Goal: Complete application form: Complete application form

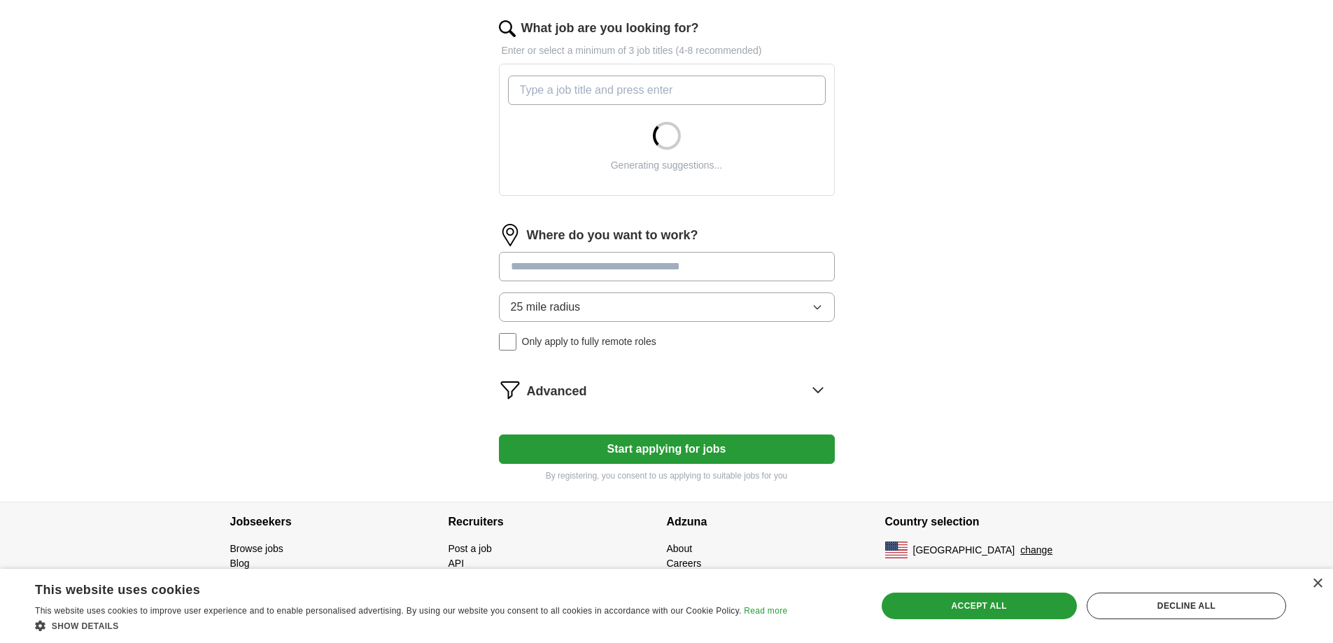
scroll to position [560, 0]
click at [1318, 579] on div "×" at bounding box center [1317, 584] width 10 height 10
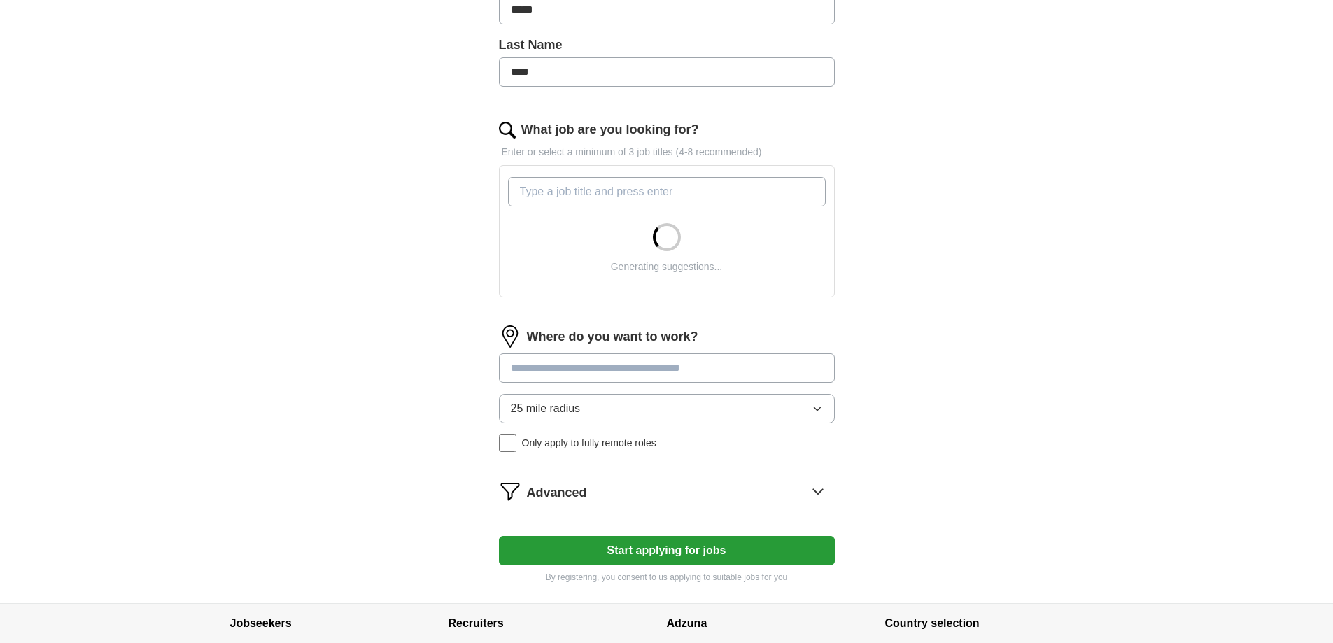
scroll to position [420, 0]
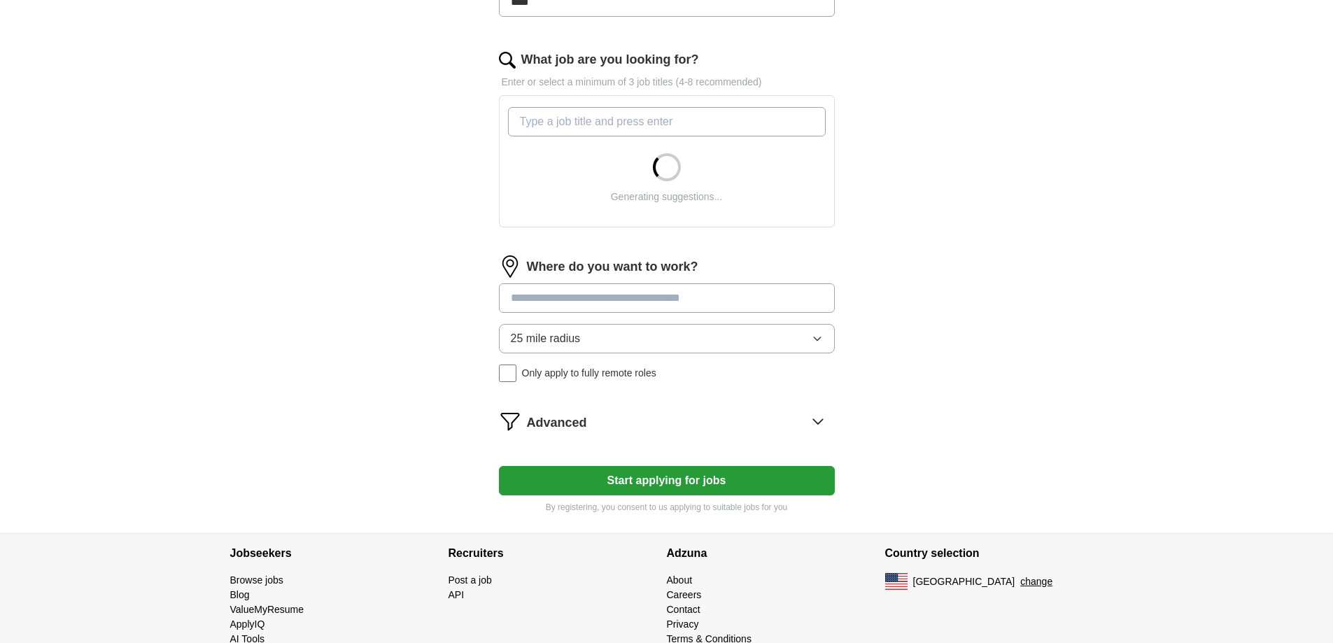
click at [740, 313] on input at bounding box center [667, 297] width 336 height 29
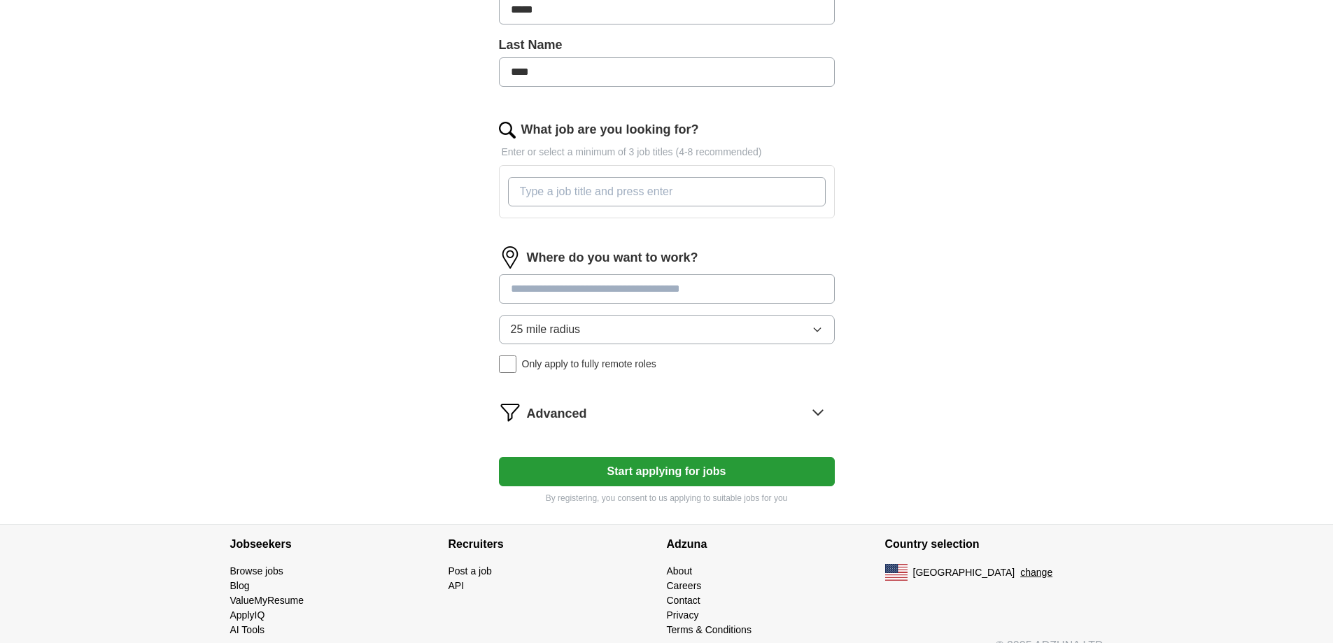
scroll to position [0, 0]
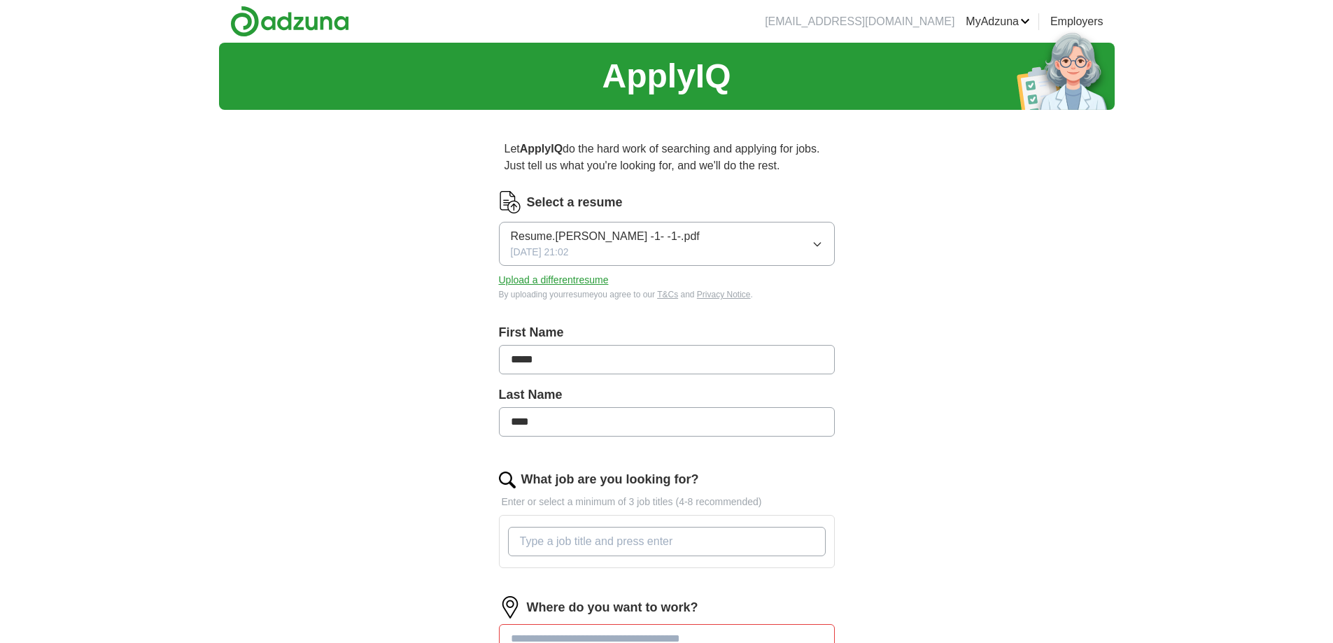
click at [813, 250] on icon "button" at bounding box center [817, 244] width 11 height 11
click at [705, 294] on span "✓" at bounding box center [710, 284] width 10 height 19
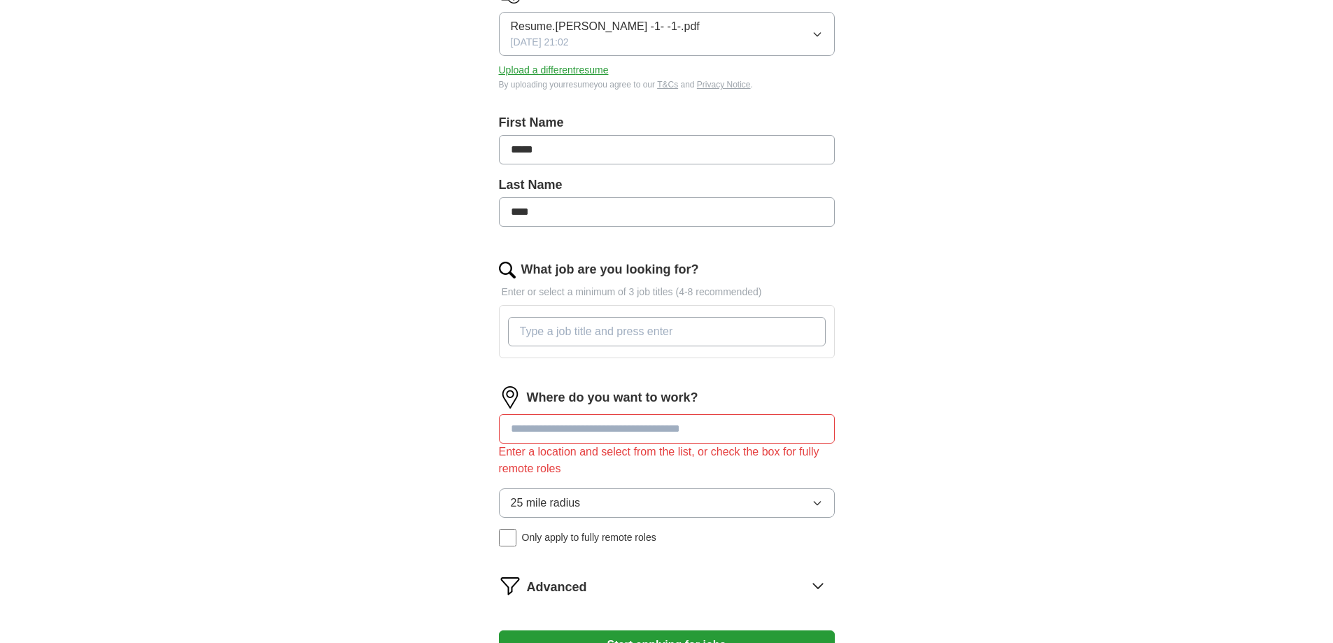
scroll to position [280, 0]
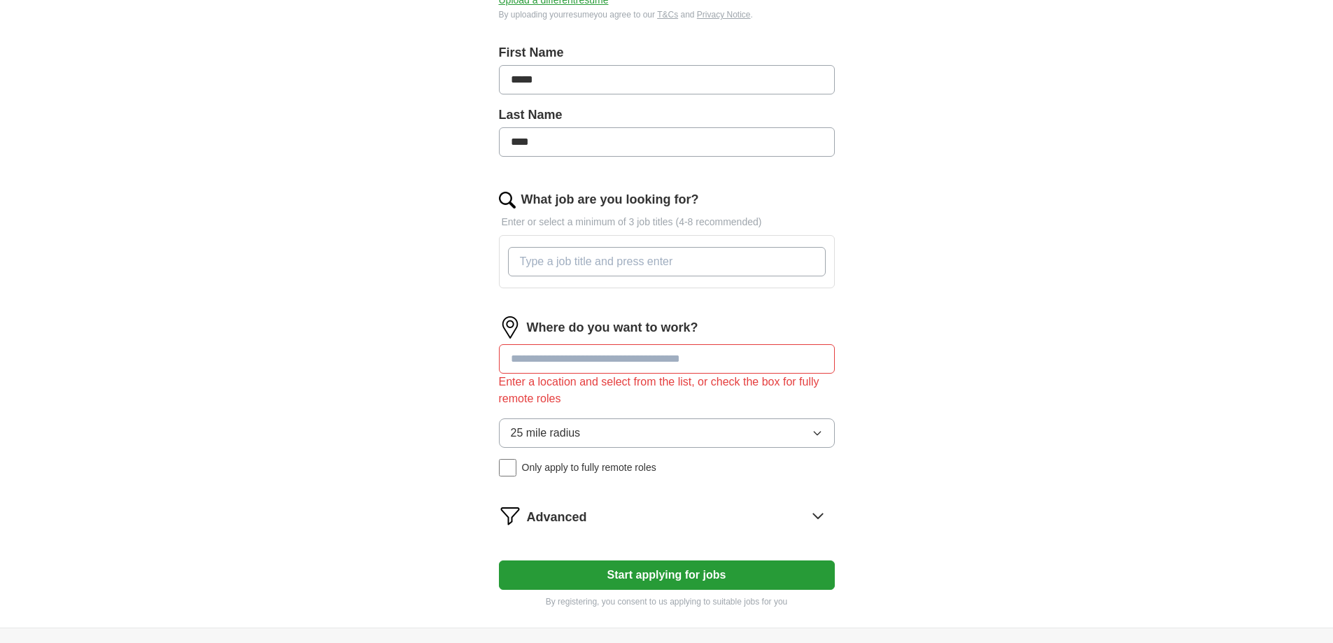
click at [608, 276] on input "What job are you looking for?" at bounding box center [667, 261] width 318 height 29
click at [568, 276] on input "Sales rep" at bounding box center [667, 261] width 318 height 29
click at [595, 276] on input "Sales Rep" at bounding box center [667, 261] width 318 height 29
type input "Sales Rep ,Service Rep or Delivery Driver"
click at [611, 488] on div "Where do you want to work? Enter a location and select from the list, or check …" at bounding box center [667, 401] width 336 height 171
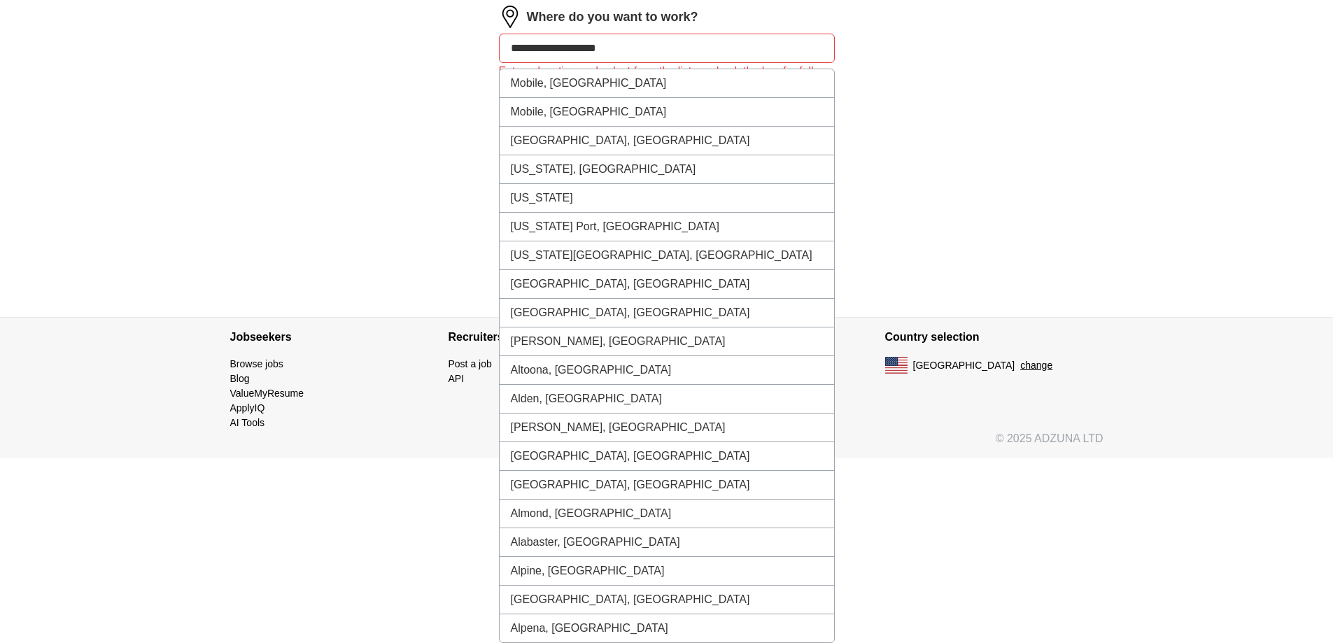
scroll to position [456, 0]
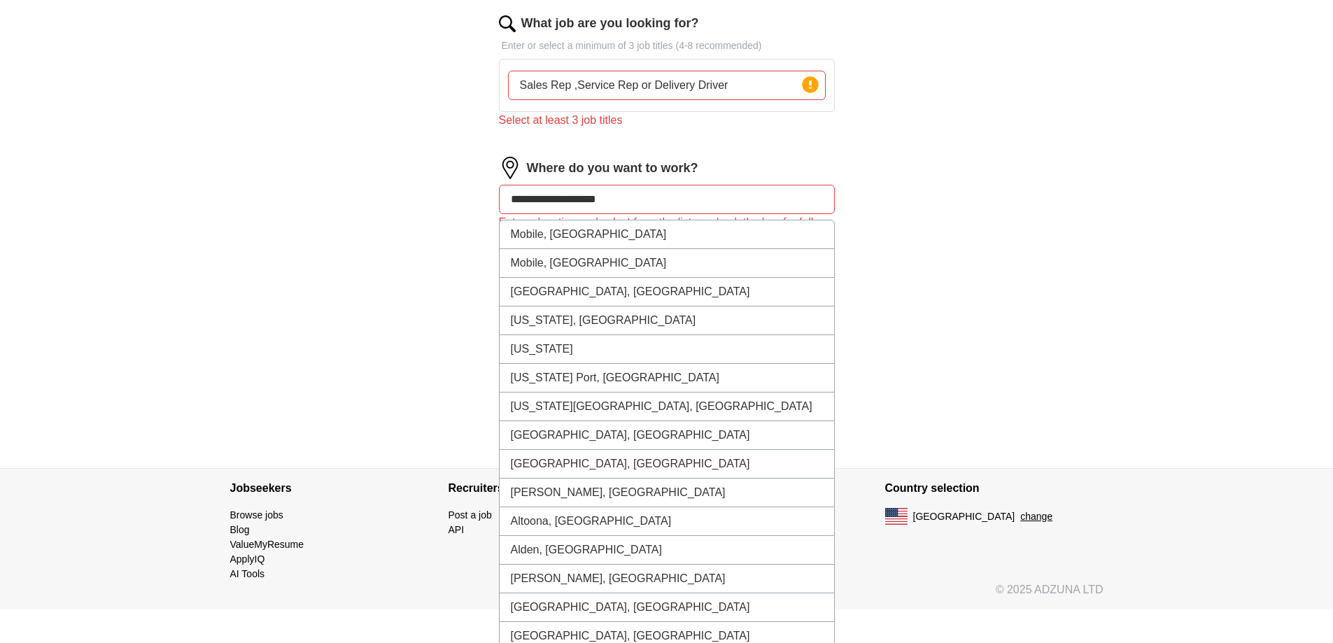
type input "**********"
click at [675, 100] on input "Sales Rep ,Service Rep or Delivery Driver" at bounding box center [667, 85] width 318 height 29
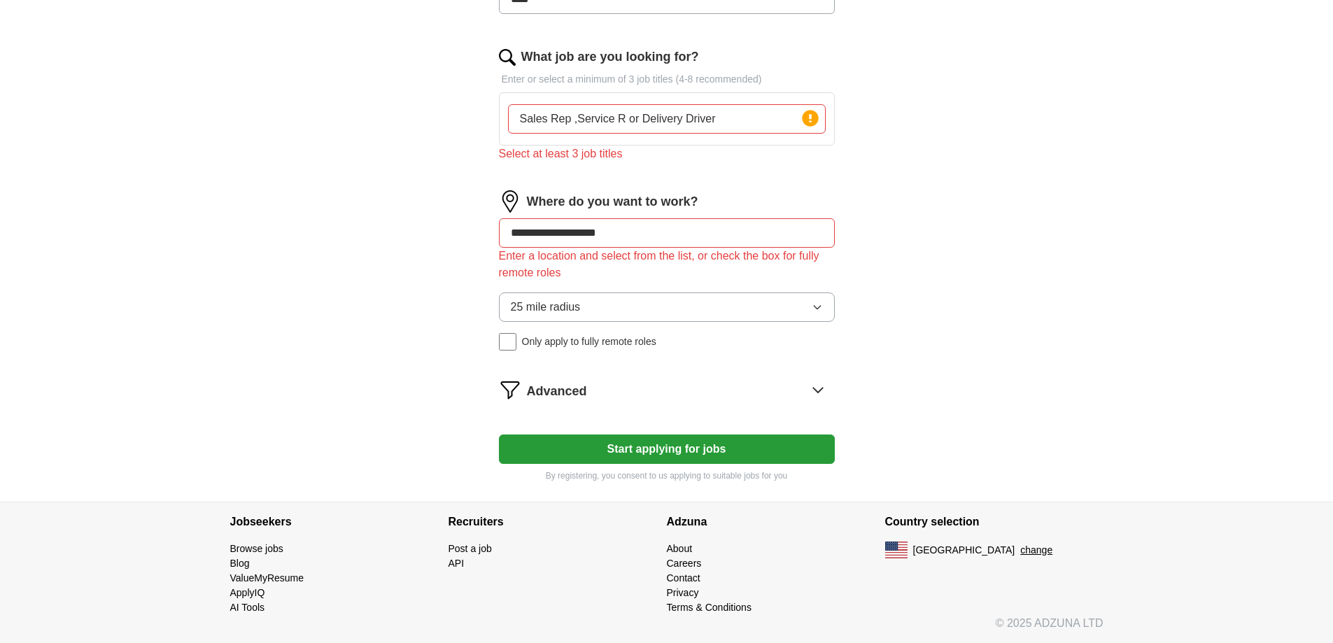
type input "Sales Rep ,Service R or Delivery Driver"
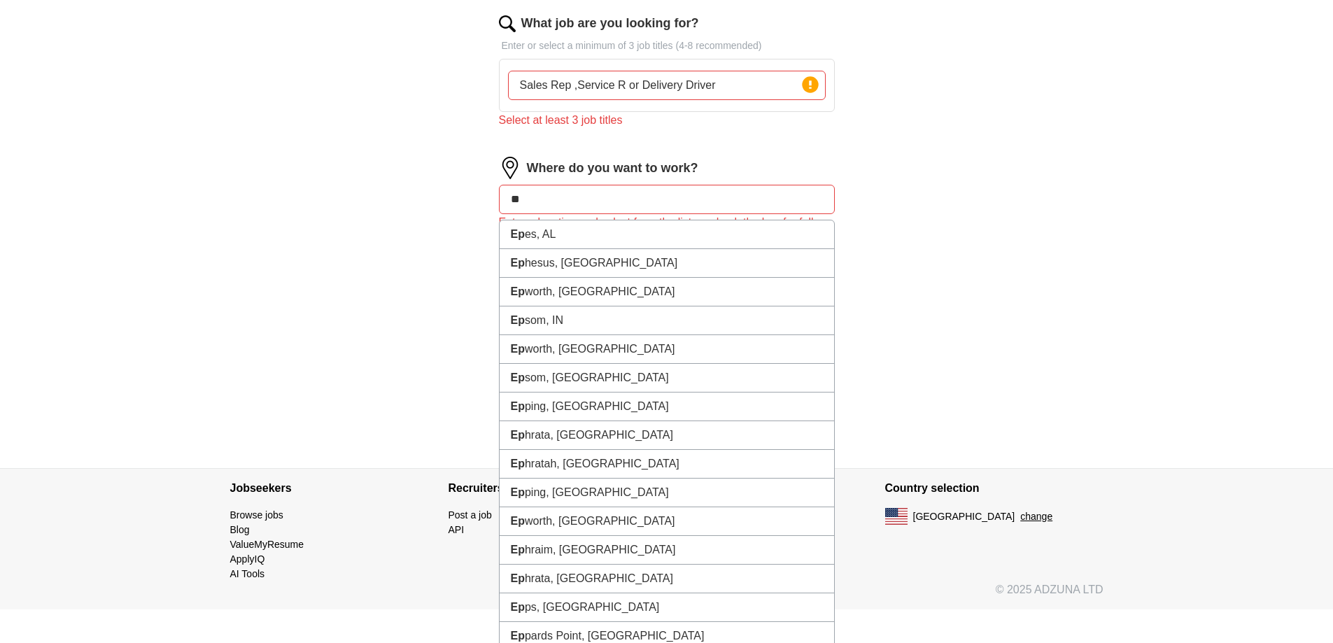
type input "*"
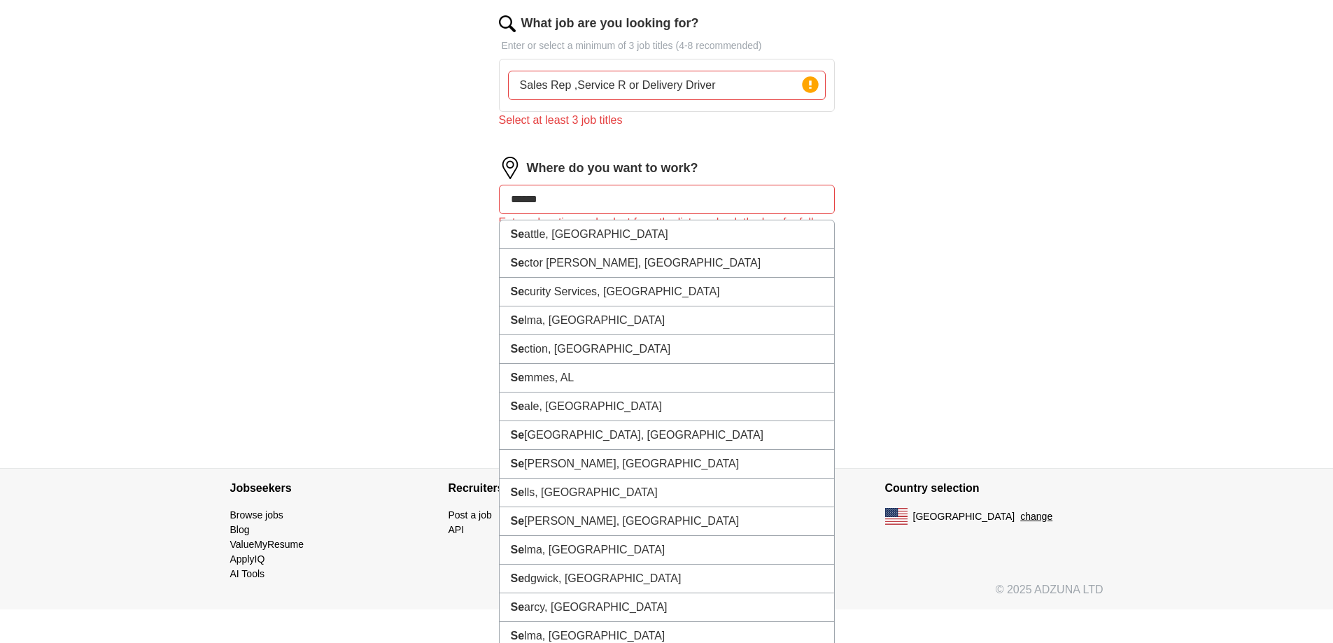
type input "******"
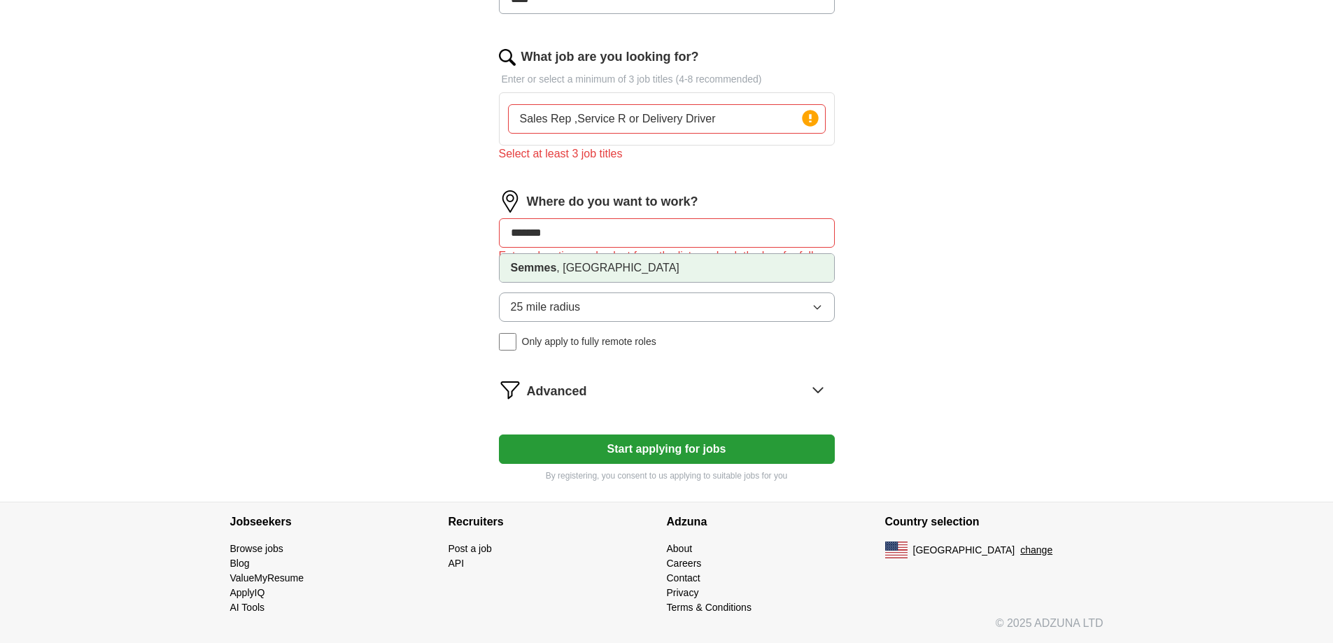
click at [591, 282] on li "Semmes , [GEOGRAPHIC_DATA]" at bounding box center [667, 268] width 334 height 28
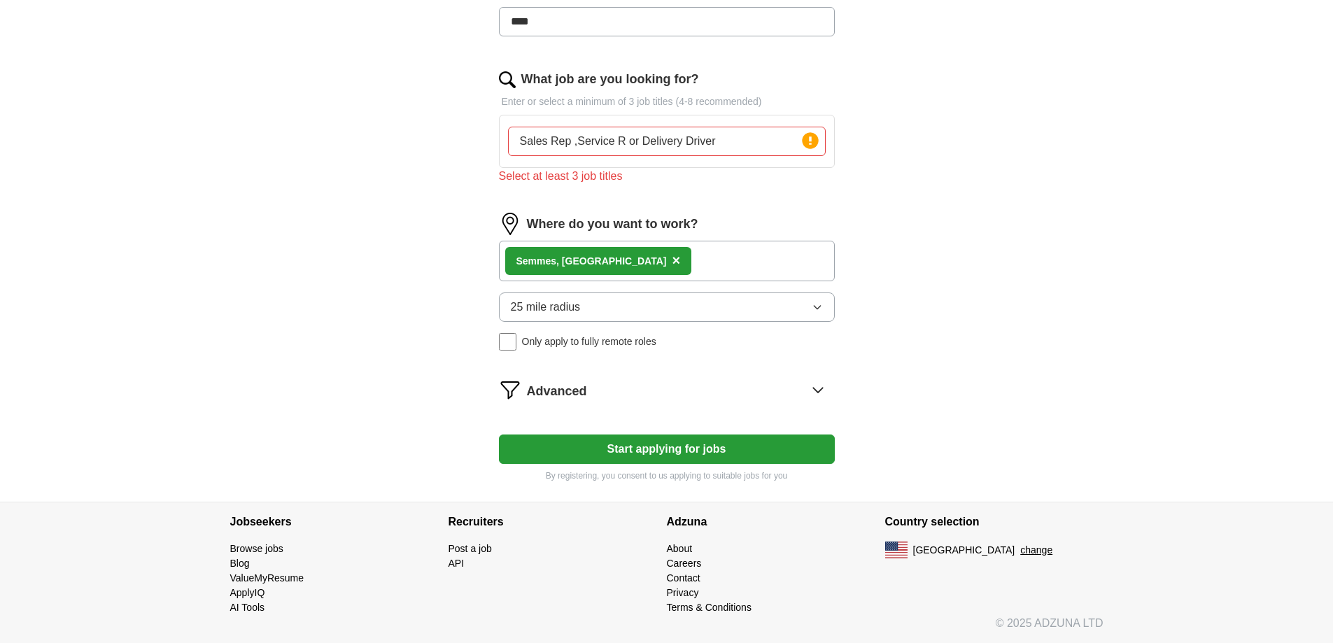
scroll to position [526, 0]
click at [777, 156] on input "Sales Rep ,Service R or Delivery Driver" at bounding box center [667, 141] width 318 height 29
type input "Sales Rep ,Service R or Delivery Driver Merchandiser"
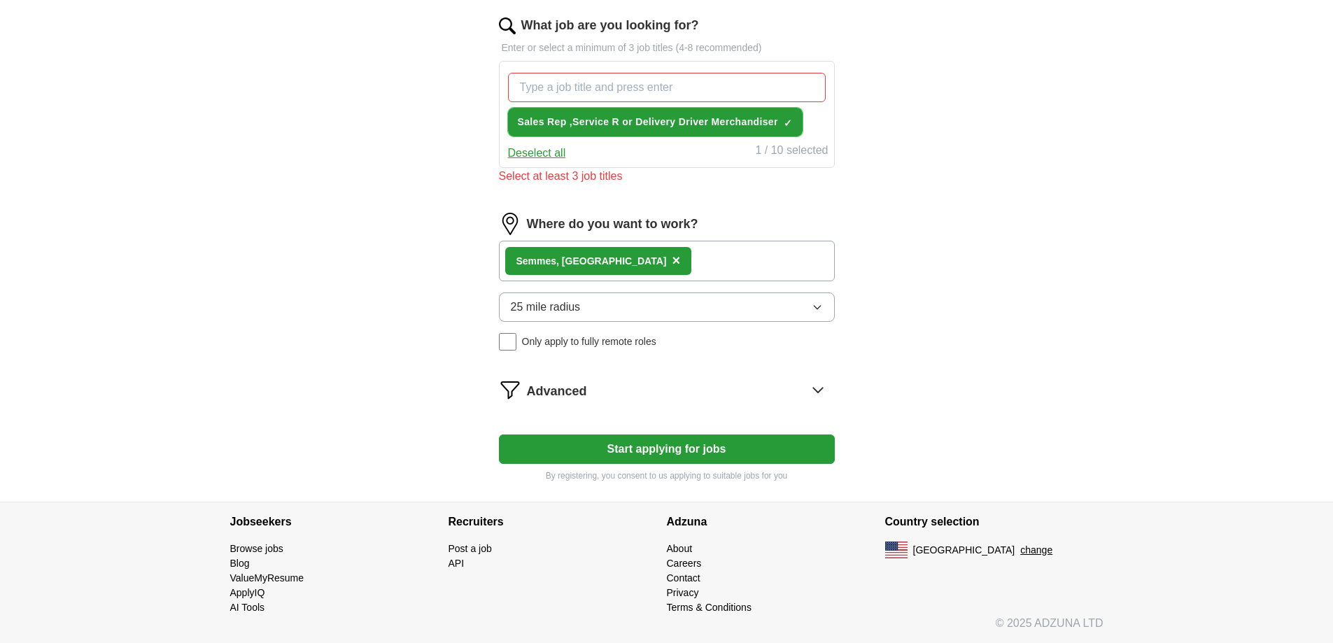
click at [0, 0] on span "×" at bounding box center [0, 0] width 0 height 0
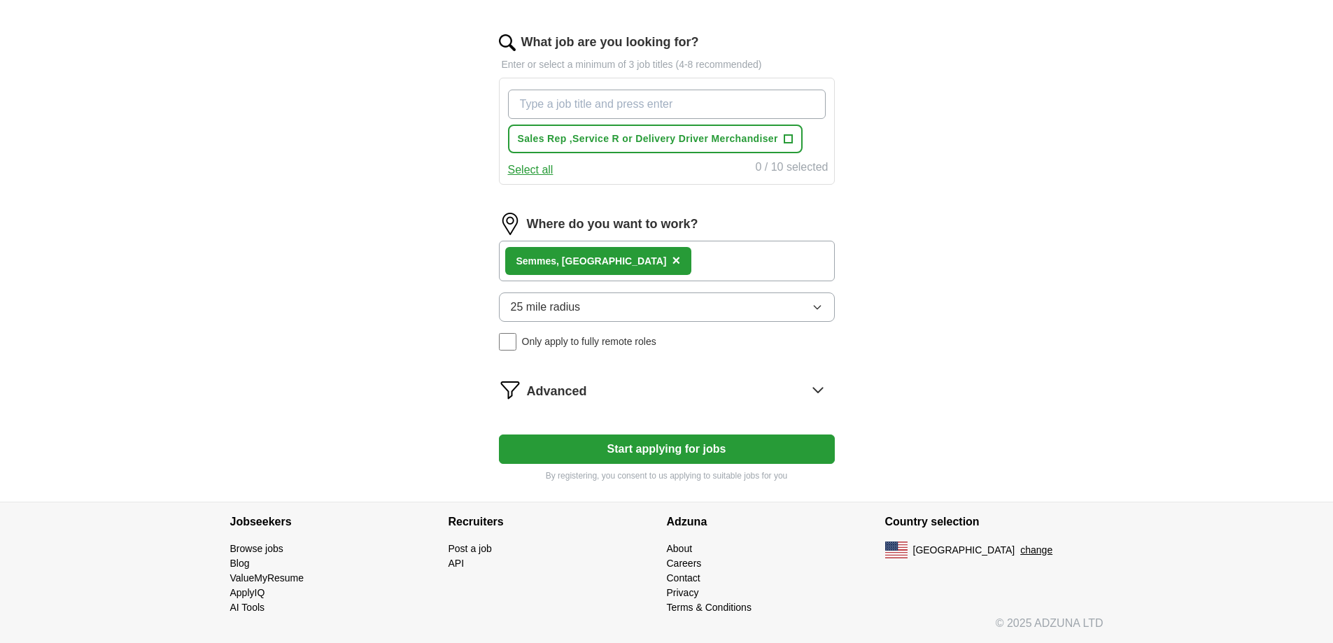
click at [647, 119] on input "What job are you looking for?" at bounding box center [667, 104] width 318 height 29
click at [546, 178] on button "Select all" at bounding box center [530, 170] width 45 height 17
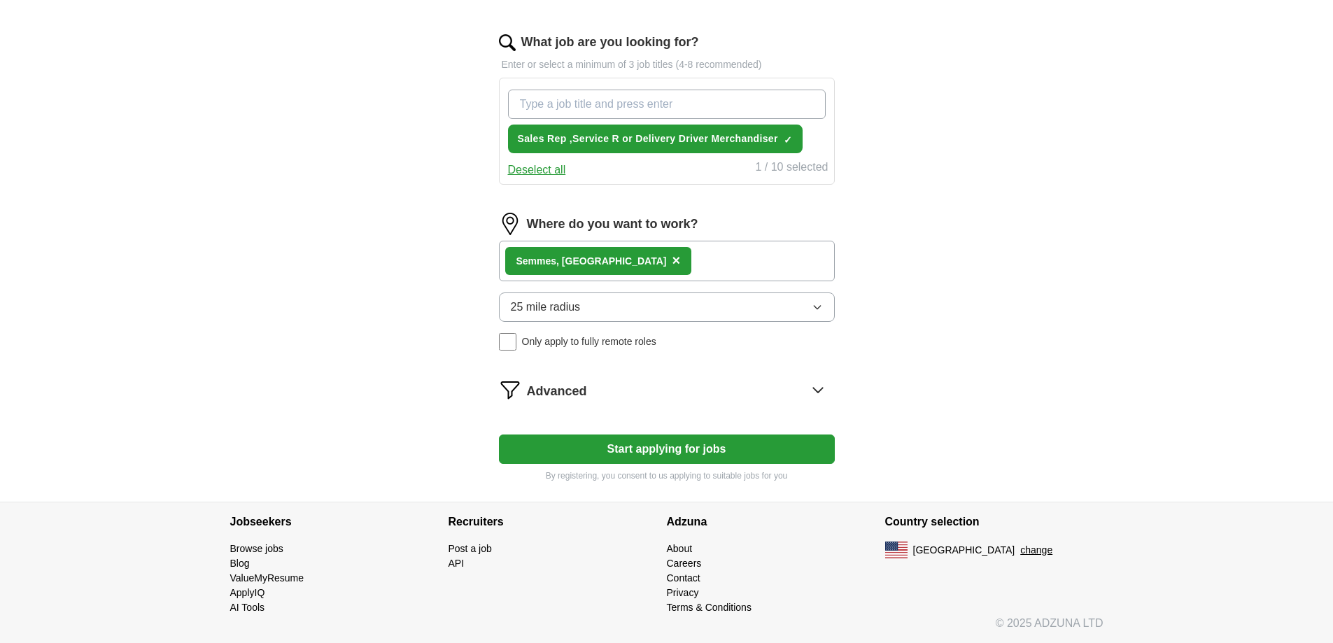
click at [584, 119] on input "What job are you looking for?" at bounding box center [667, 104] width 318 height 29
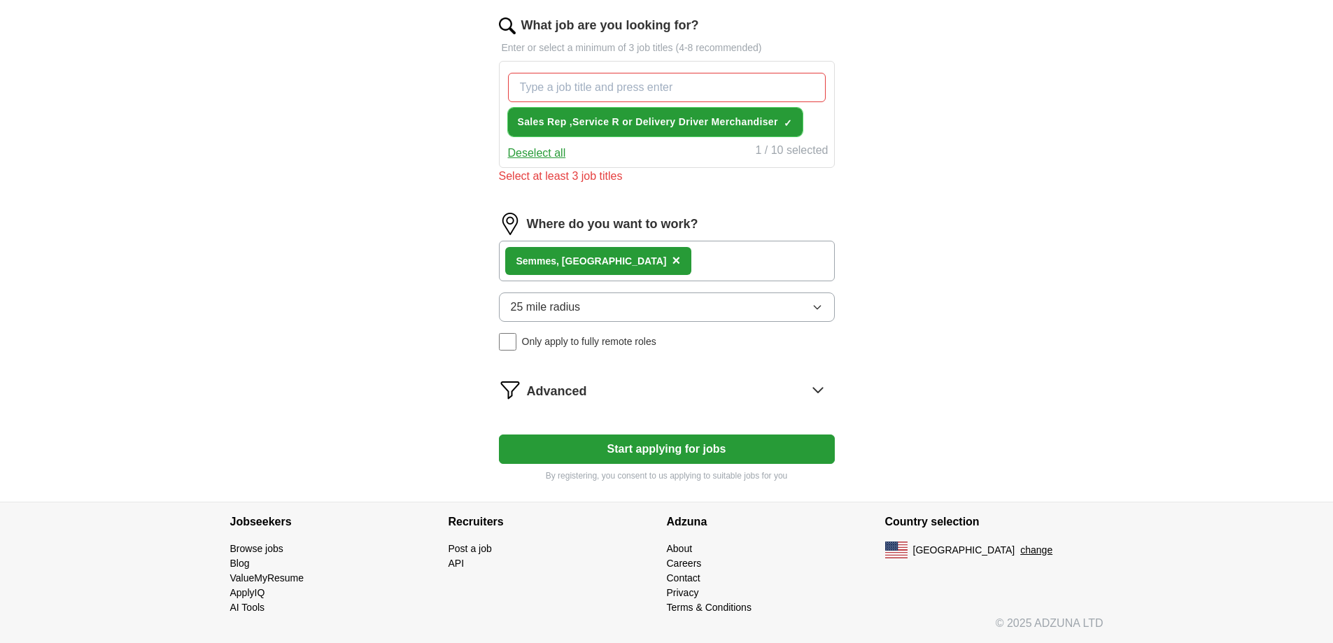
click at [0, 0] on span "×" at bounding box center [0, 0] width 0 height 0
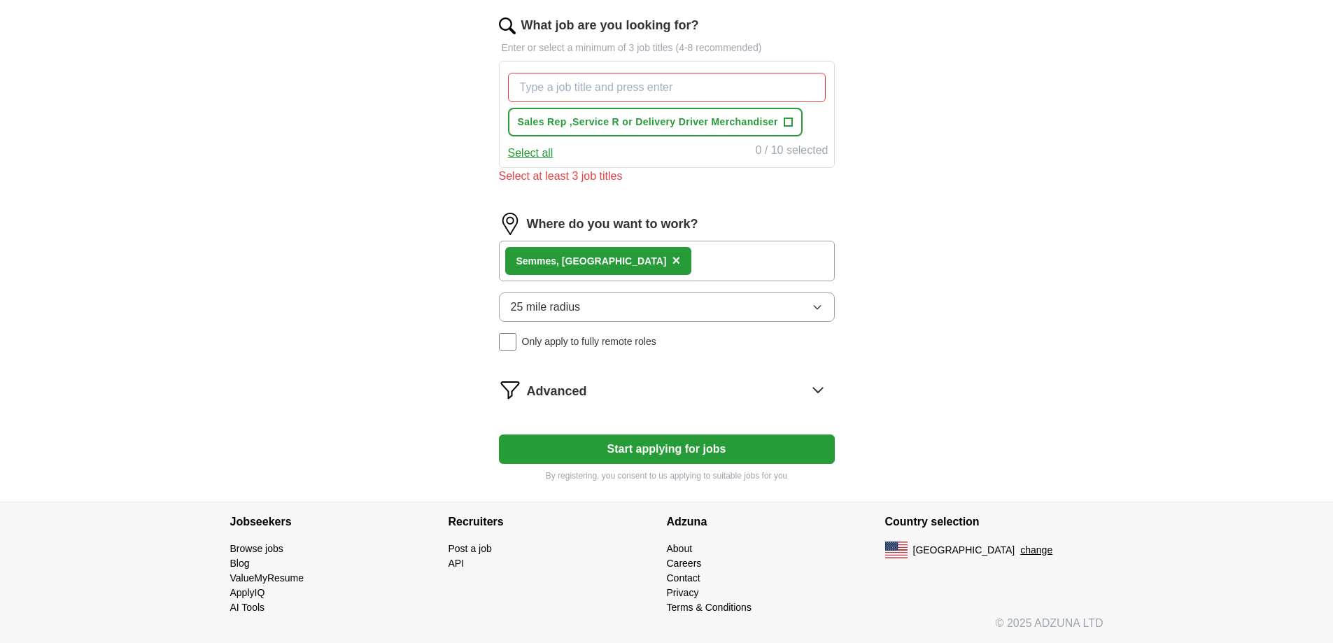
click at [651, 102] on input "What job are you looking for?" at bounding box center [667, 87] width 318 height 29
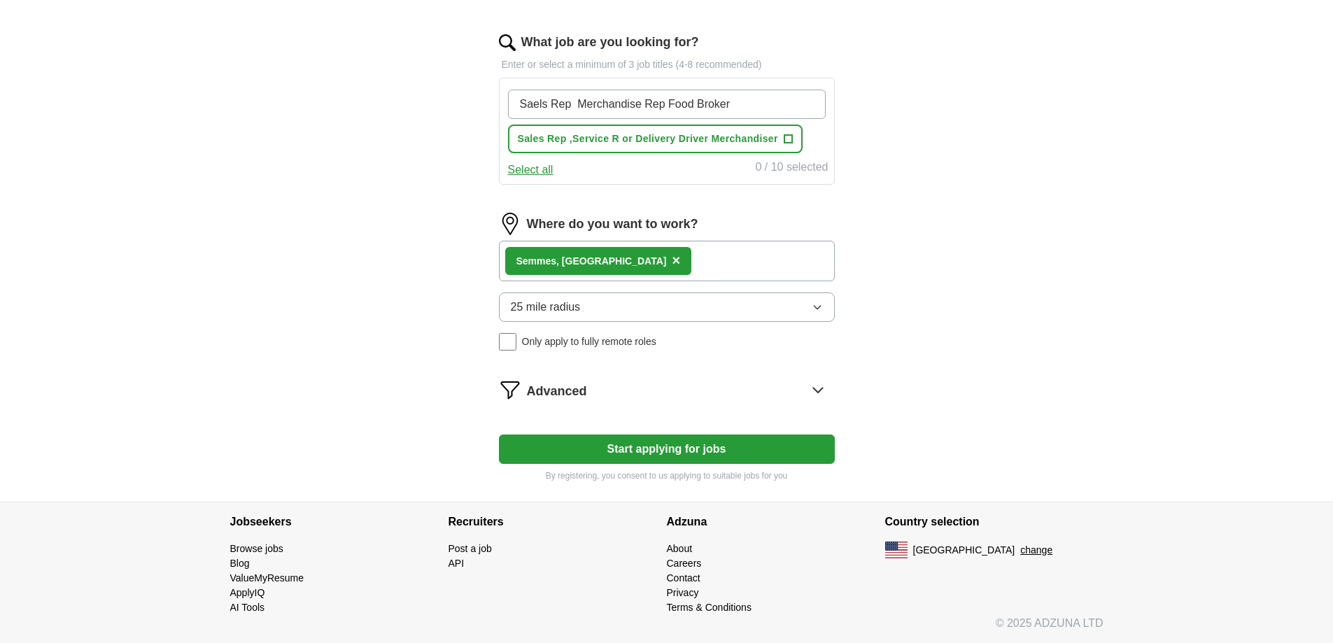
click at [553, 119] on input "Saels Rep Merchandise Rep Food Broker" at bounding box center [667, 104] width 318 height 29
click at [592, 119] on input "Sales Rep Merchandise Rep Food Broker" at bounding box center [667, 104] width 318 height 29
click at [710, 119] on input "Sales Rep, Merchandise Rep Food Broker" at bounding box center [667, 104] width 318 height 29
click at [800, 119] on input "Sales Rep, Merchandise Rep, Food Broker" at bounding box center [667, 104] width 318 height 29
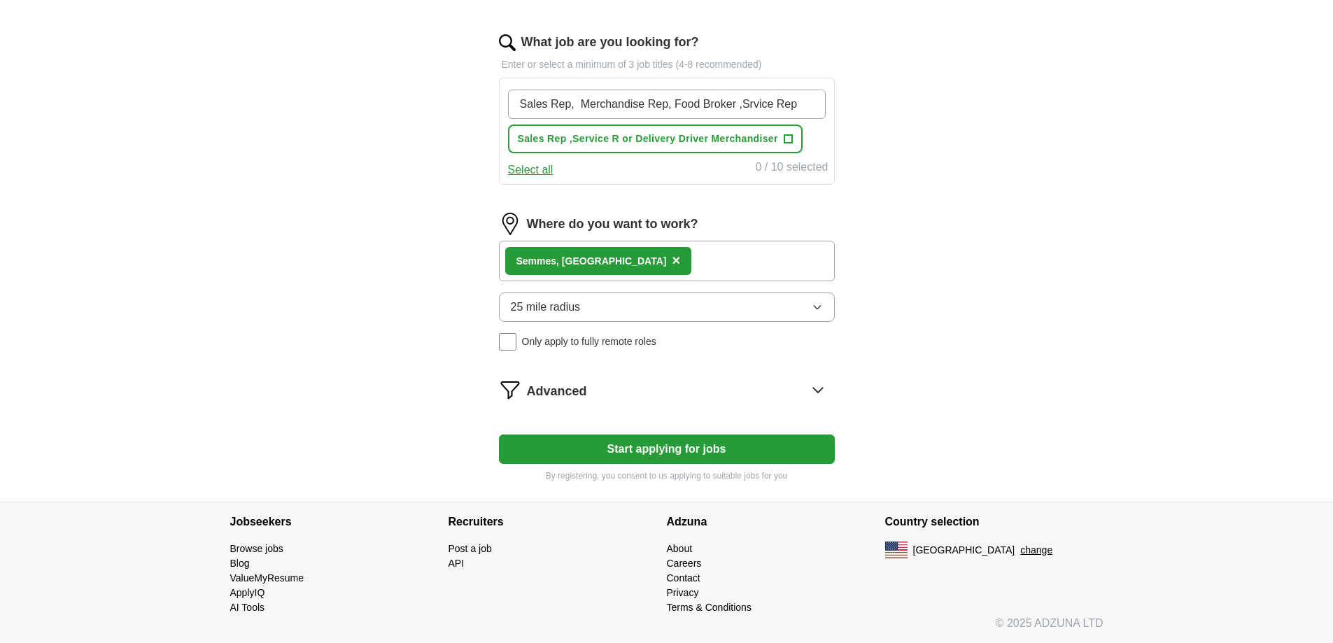
click at [743, 119] on input "Sales Rep, Merchandise Rep, Food Broker ,Srvice Rep" at bounding box center [667, 104] width 318 height 29
type input "Sales Rep, Merchandise Rep, Food Broker ,Service Rep"
click at [617, 404] on form "Select a resume Resume.[PERSON_NAME] -1- -1-.pdf [DATE] 21:02 Upload a differen…" at bounding box center [667, 118] width 336 height 728
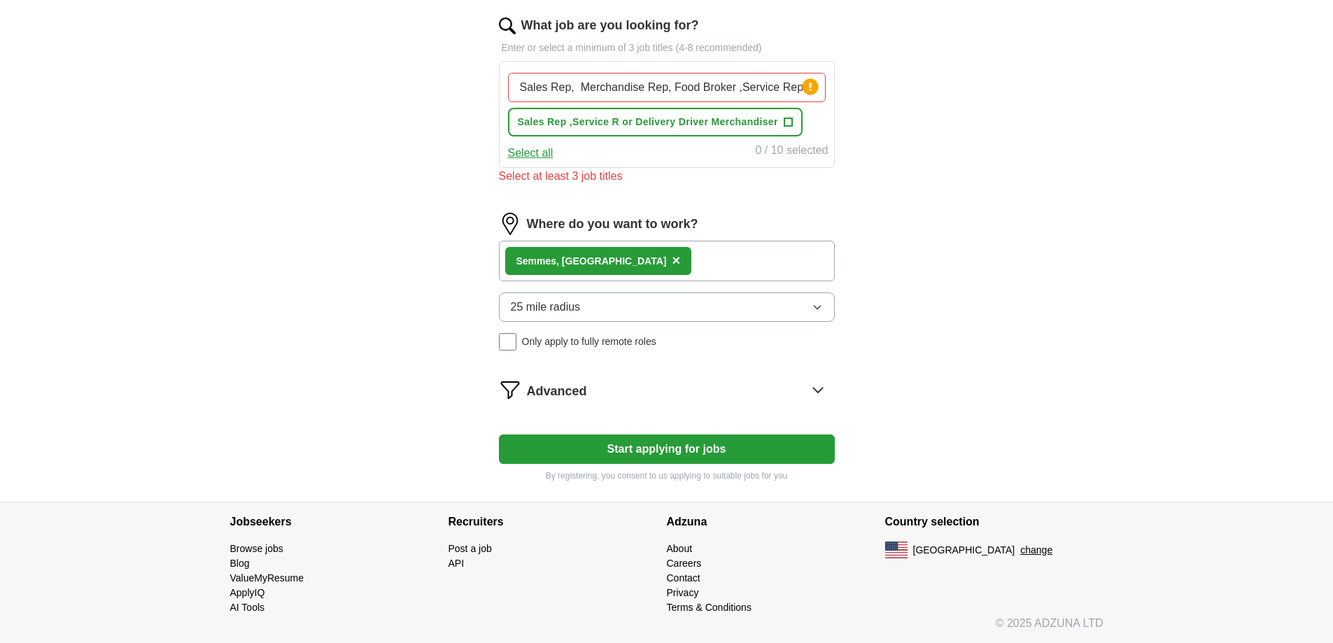
click at [749, 435] on button "Start applying for jobs" at bounding box center [667, 449] width 336 height 29
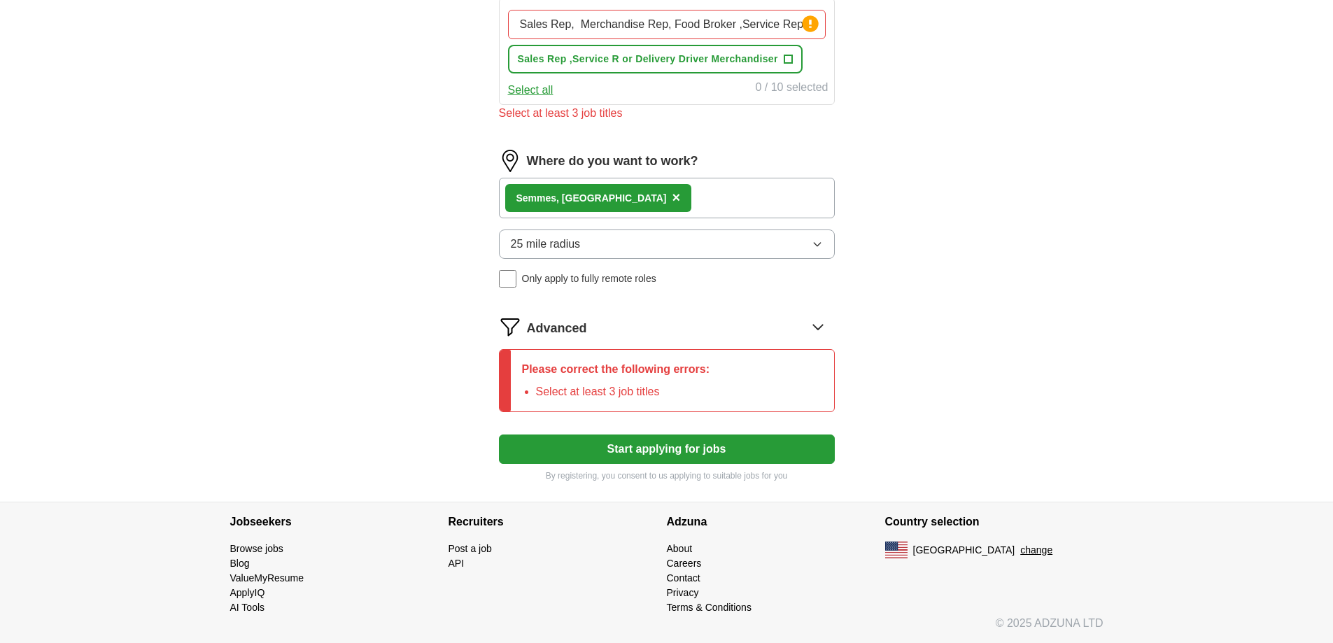
click at [649, 464] on button "Start applying for jobs" at bounding box center [667, 449] width 336 height 29
click at [814, 246] on icon "button" at bounding box center [817, 244] width 6 height 3
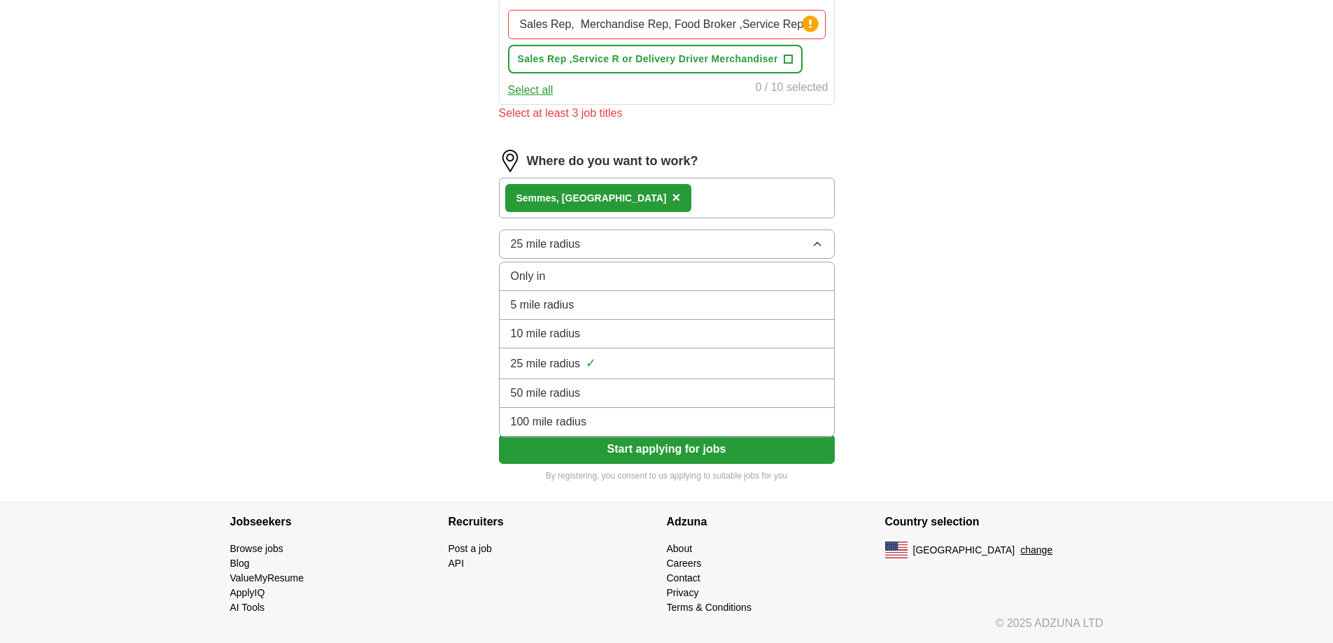
click at [812, 250] on icon "button" at bounding box center [817, 244] width 11 height 11
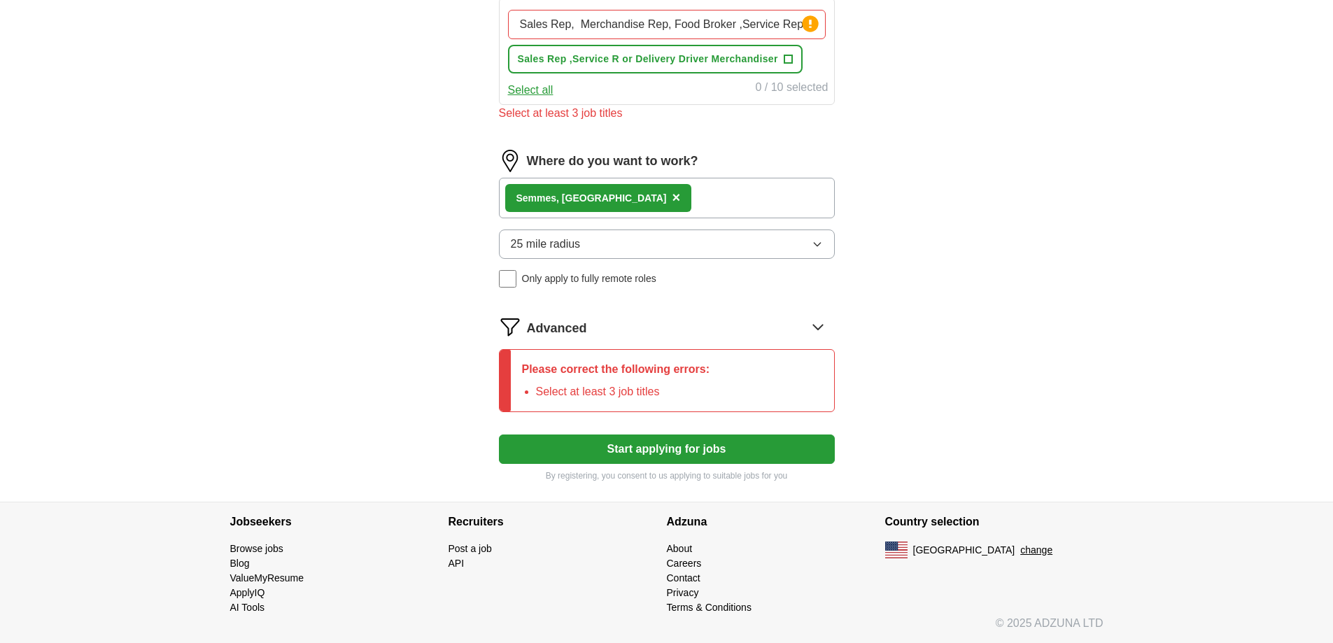
scroll to position [849, 0]
click at [691, 435] on button "Start applying for jobs" at bounding box center [667, 449] width 336 height 29
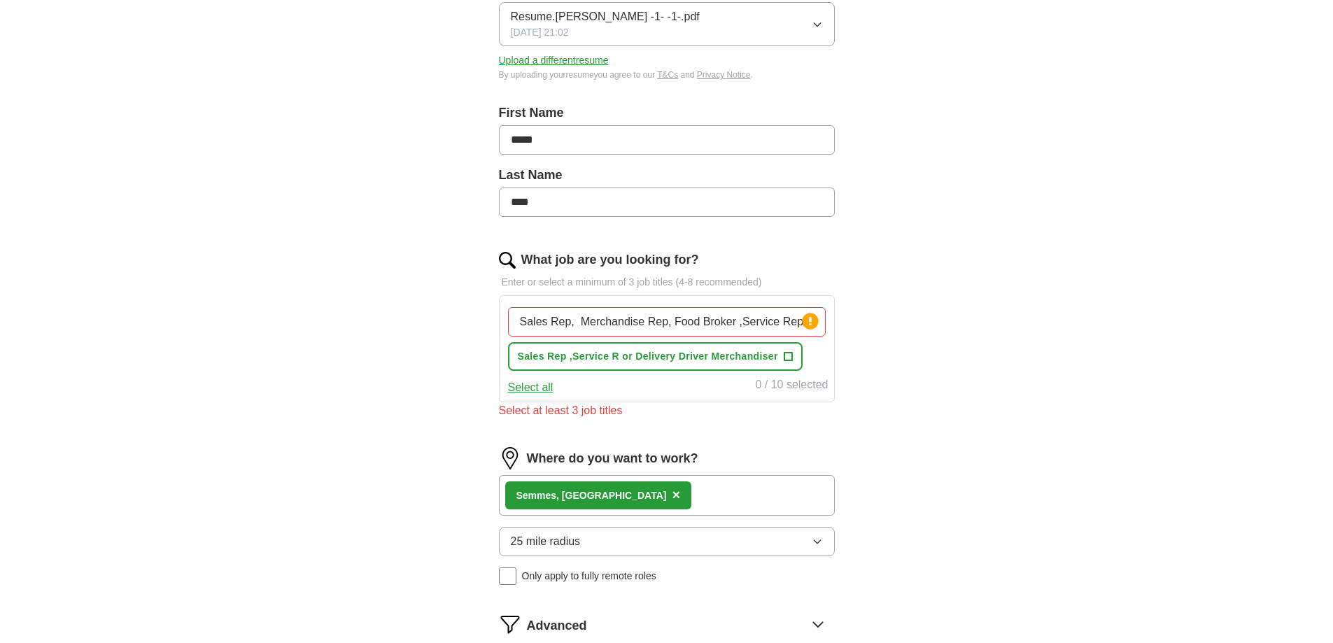
scroll to position [0, 0]
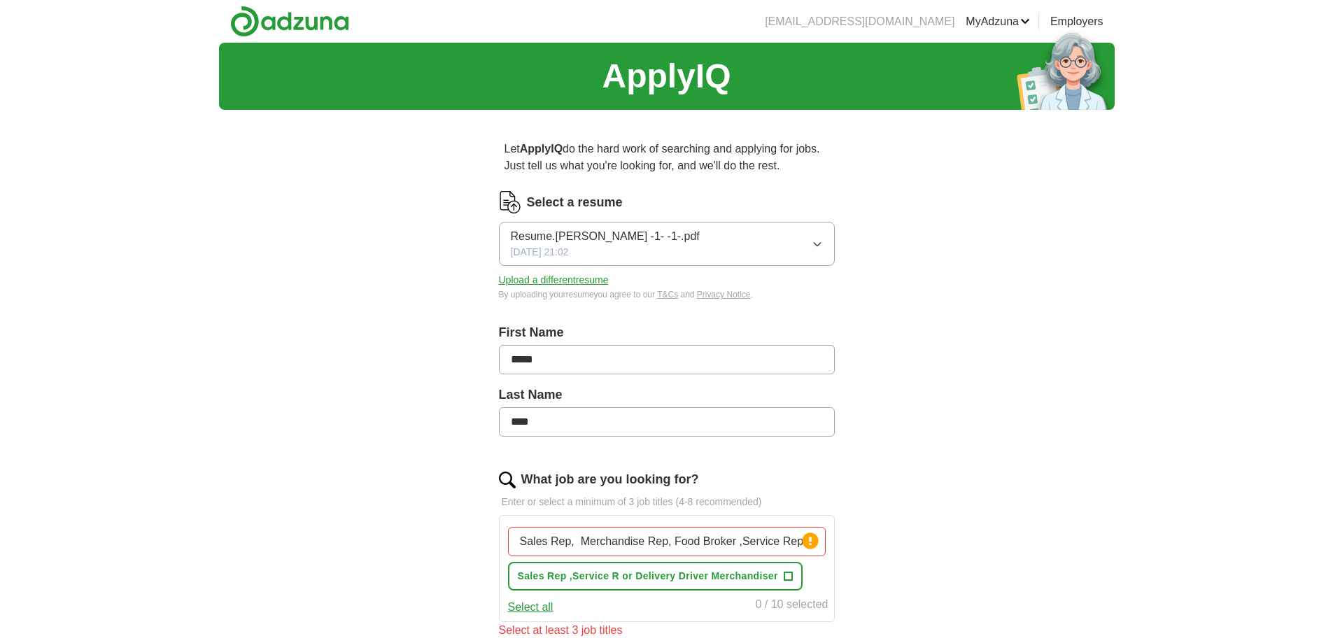
click at [812, 250] on icon "button" at bounding box center [817, 244] width 11 height 11
click at [691, 309] on div "[DATE] 21:02" at bounding box center [667, 301] width 312 height 15
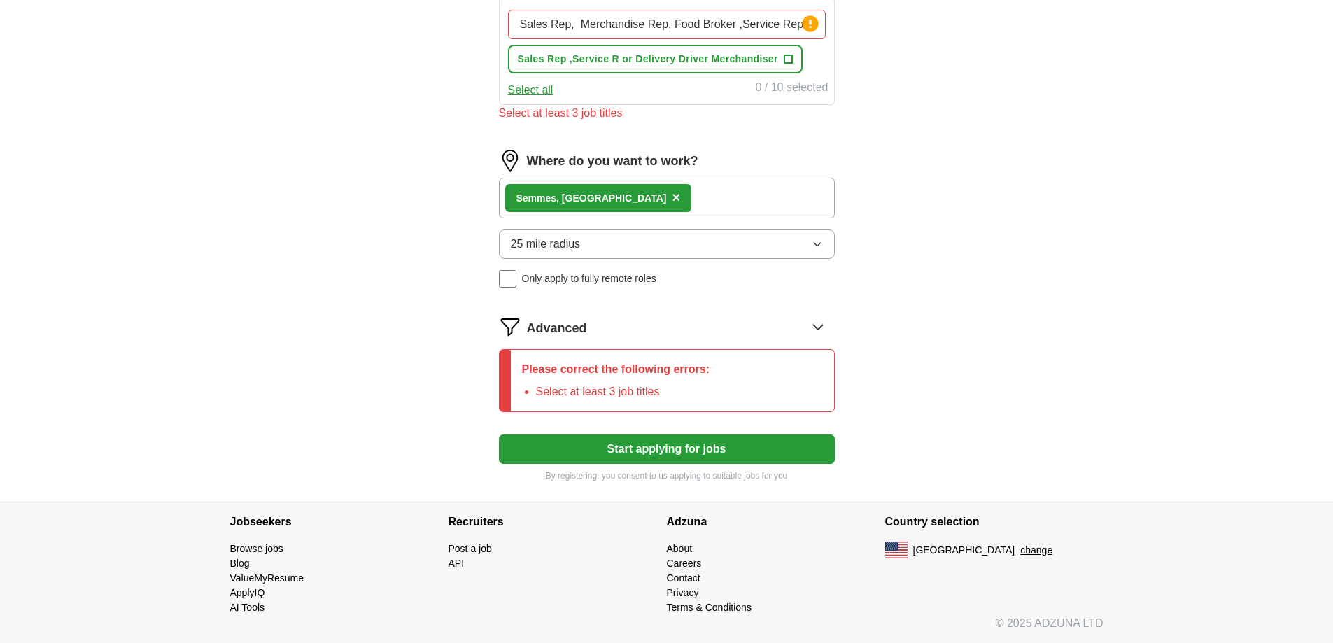
scroll to position [849, 0]
click at [702, 435] on button "Start applying for jobs" at bounding box center [667, 449] width 336 height 29
click at [810, 316] on icon at bounding box center [818, 327] width 22 height 22
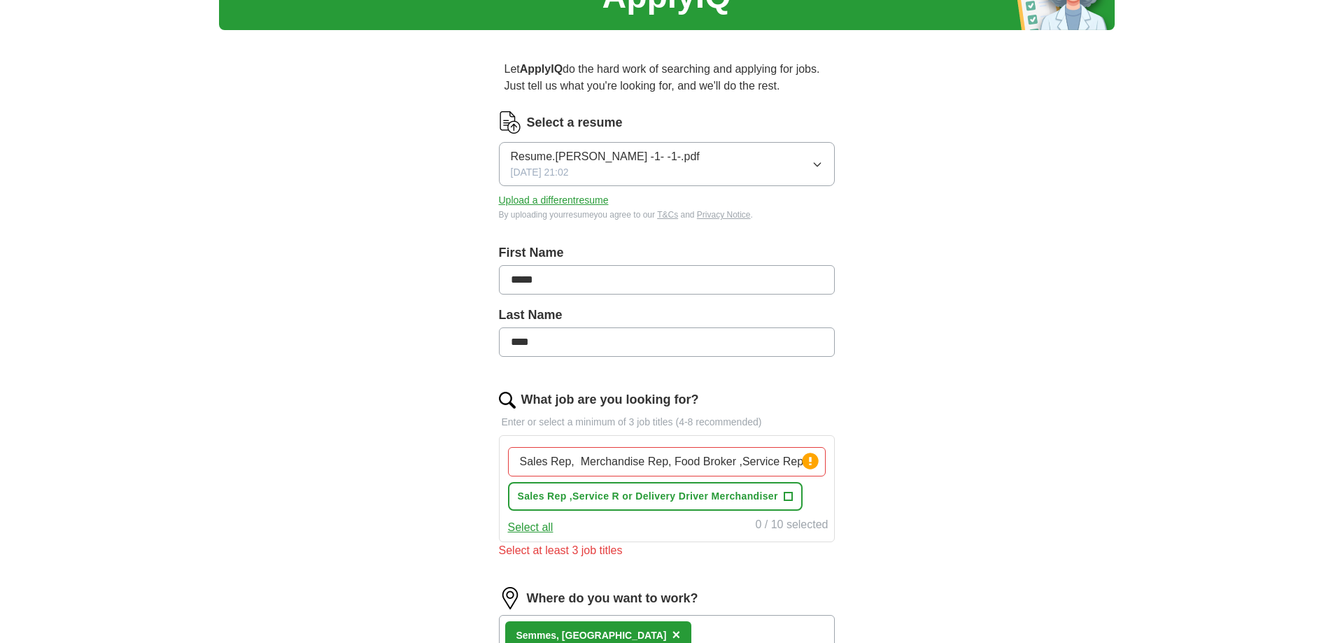
scroll to position [360, 0]
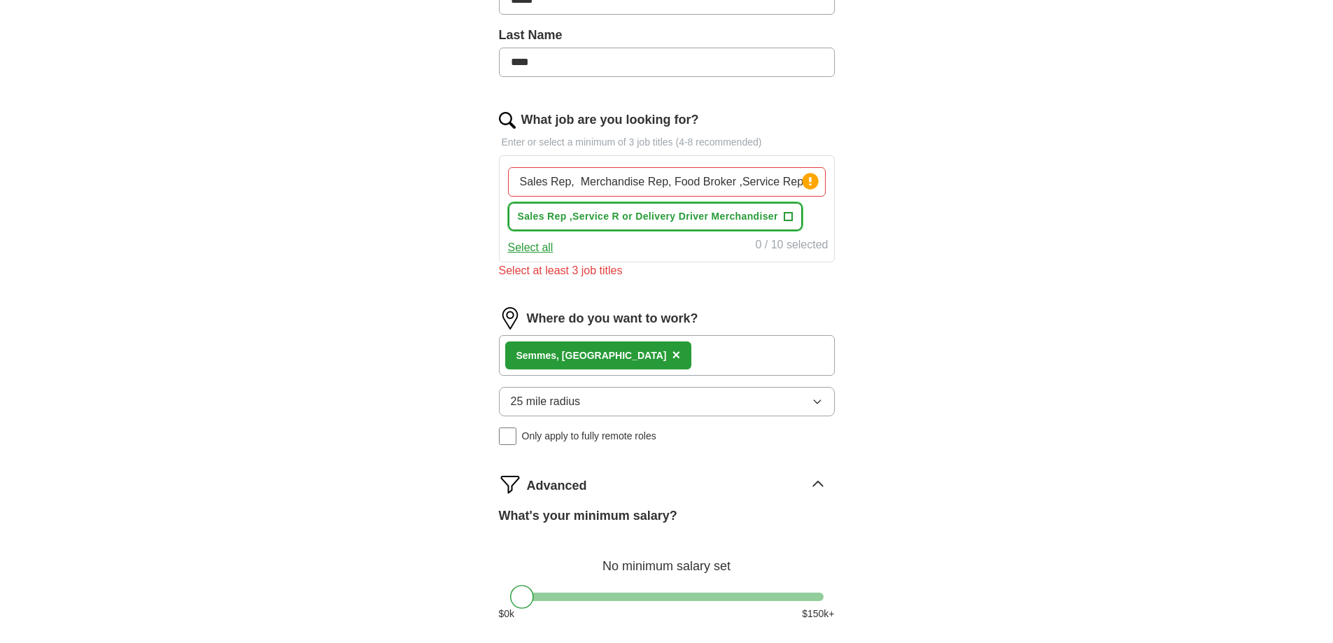
click at [655, 224] on span "Sales Rep ,Service R or Delivery Driver Merchandiser" at bounding box center [648, 216] width 260 height 15
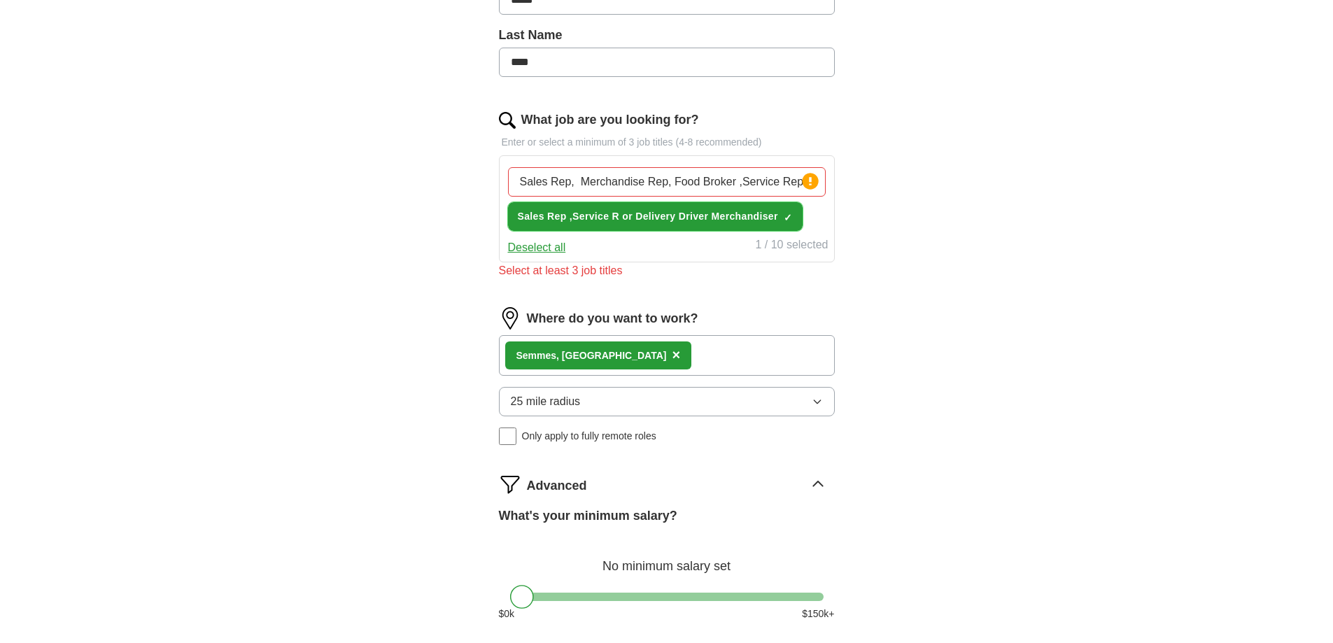
click at [655, 224] on span "Sales Rep ,Service R or Delivery Driver Merchandiser" at bounding box center [648, 216] width 260 height 15
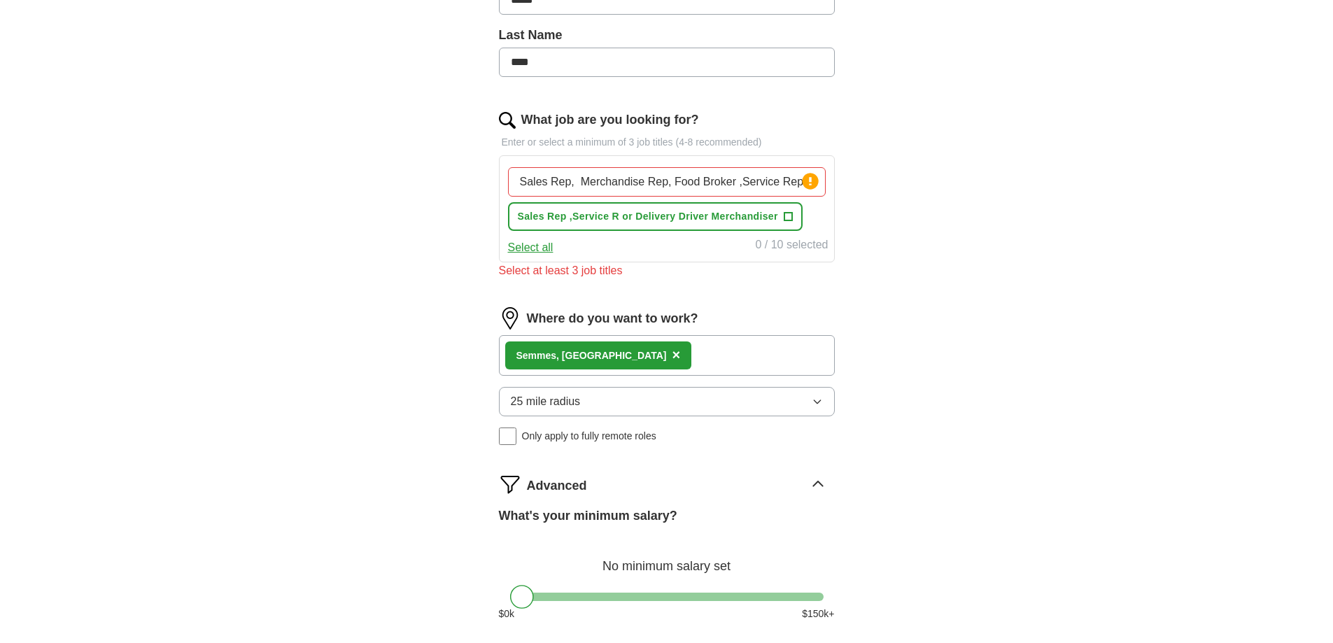
click at [671, 197] on input "Sales Rep, Merchandise Rep, Food Broker ,Service Rep" at bounding box center [667, 181] width 318 height 29
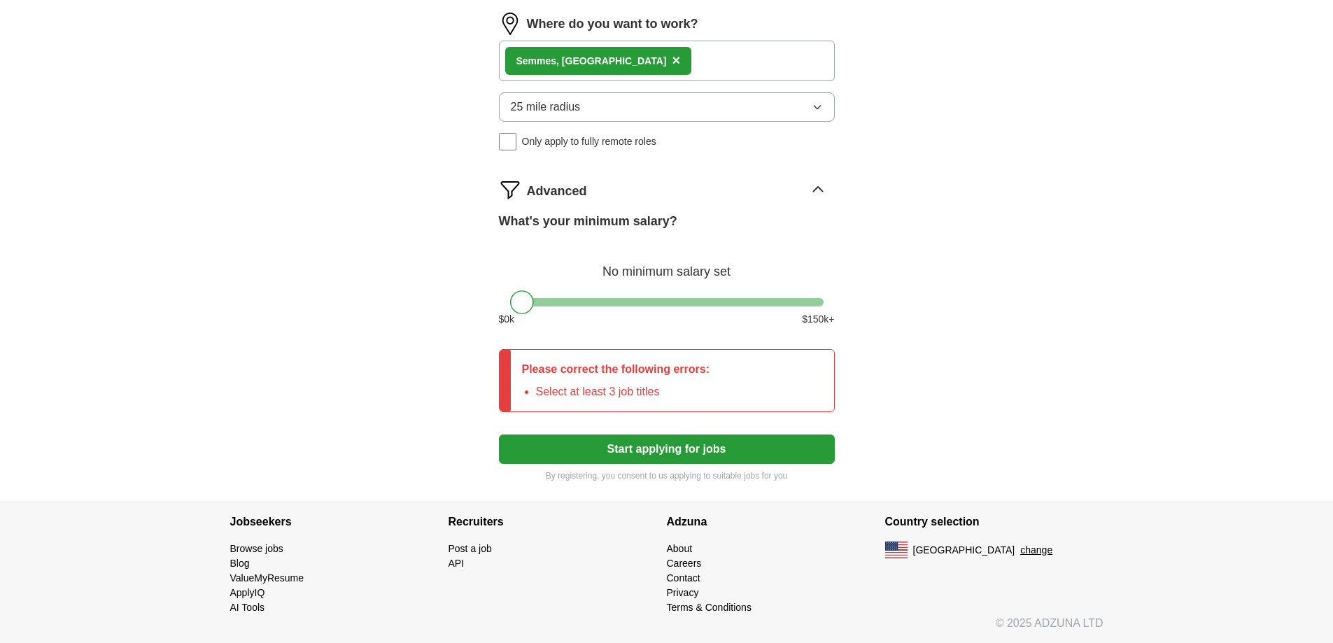
scroll to position [919, 0]
click at [574, 464] on button "Start applying for jobs" at bounding box center [667, 449] width 336 height 29
drag, startPoint x: 526, startPoint y: 217, endPoint x: 675, endPoint y: 223, distance: 149.2
click at [675, 290] on div at bounding box center [673, 302] width 24 height 24
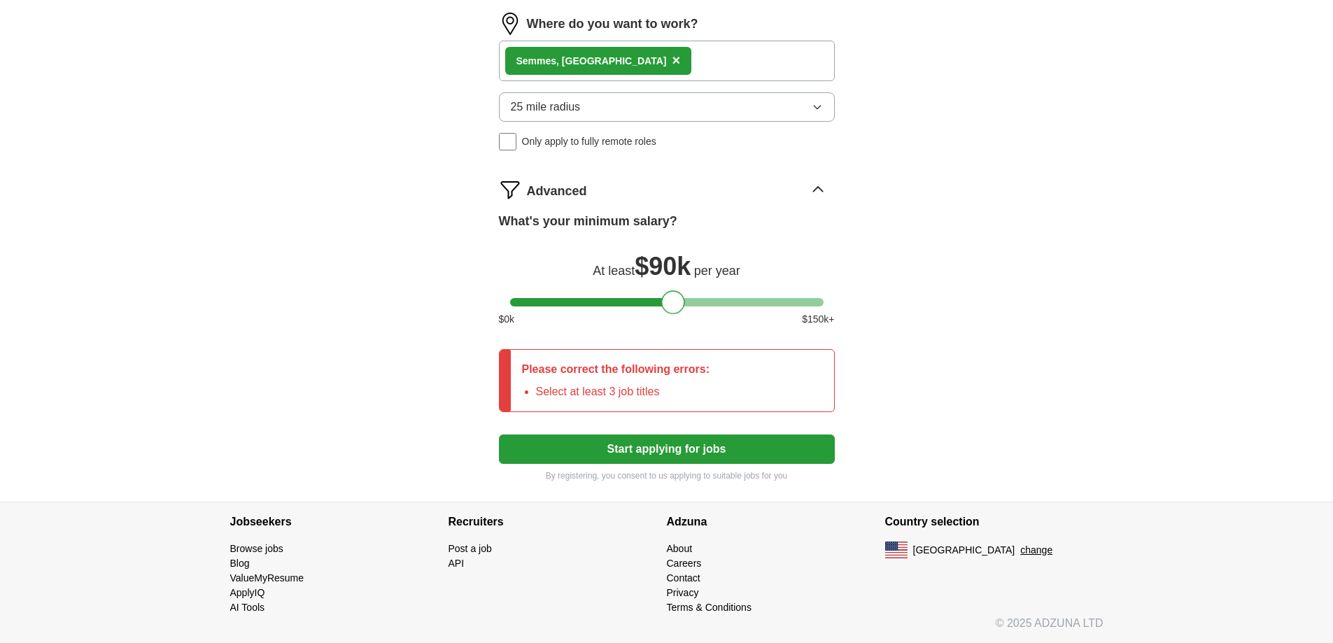
click at [646, 435] on button "Start applying for jobs" at bounding box center [667, 449] width 336 height 29
click at [813, 187] on icon at bounding box center [817, 189] width 9 height 5
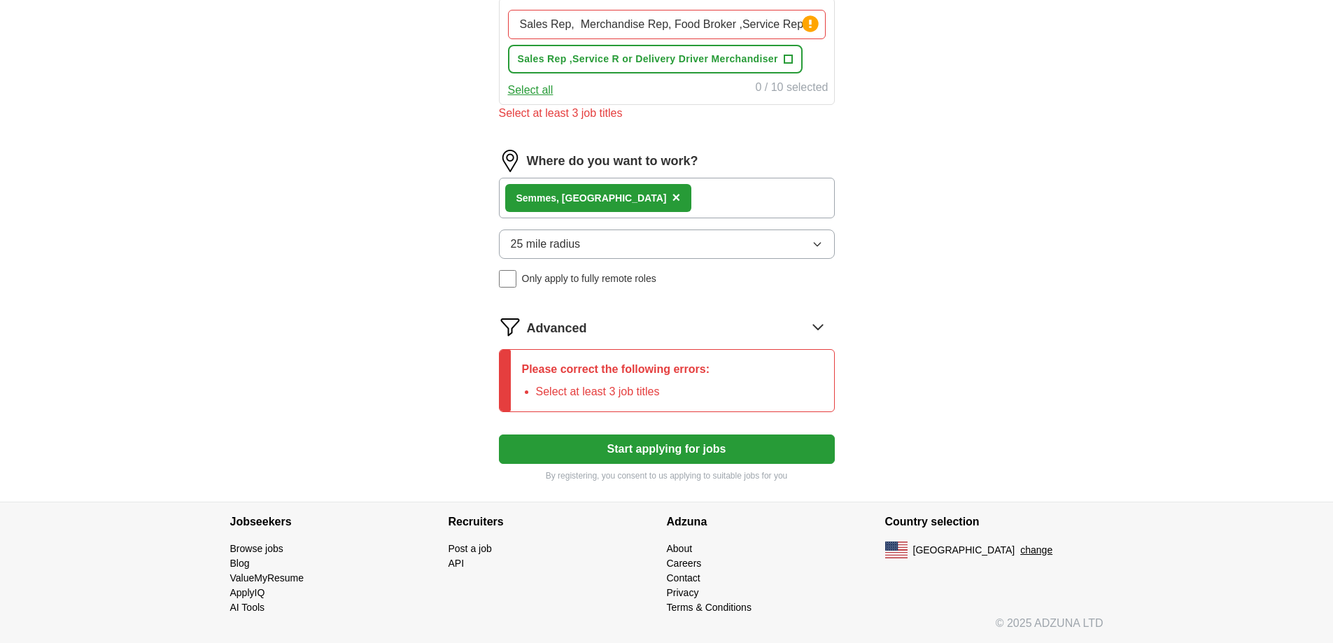
click at [662, 435] on button "Start applying for jobs" at bounding box center [667, 449] width 336 height 29
click at [663, 435] on button "Start applying for jobs" at bounding box center [667, 449] width 336 height 29
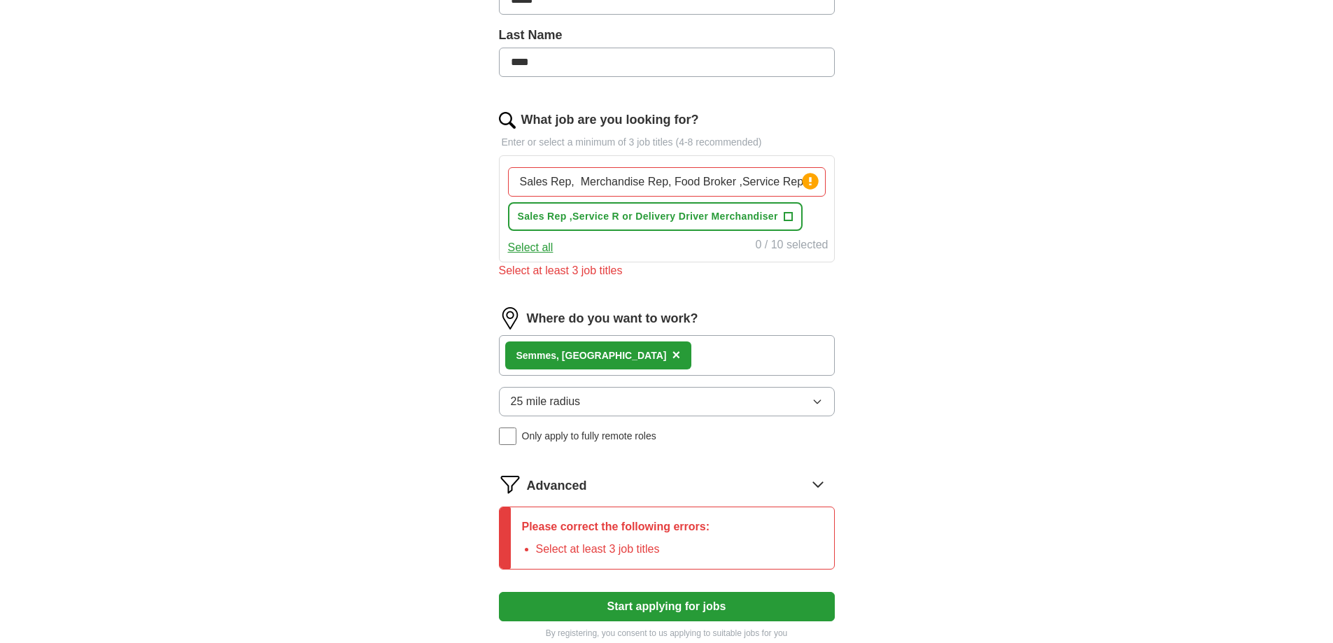
scroll to position [0, 0]
